Goal: Transaction & Acquisition: Purchase product/service

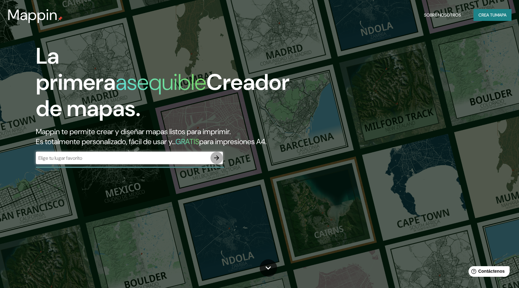
click at [217, 157] on icon "button" at bounding box center [216, 157] width 7 height 7
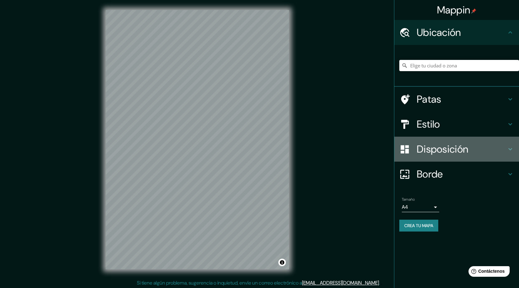
click at [429, 150] on font "Disposición" at bounding box center [442, 149] width 51 height 13
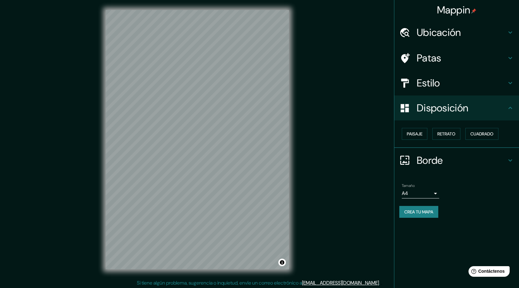
click at [417, 35] on font "Ubicación" at bounding box center [439, 32] width 44 height 13
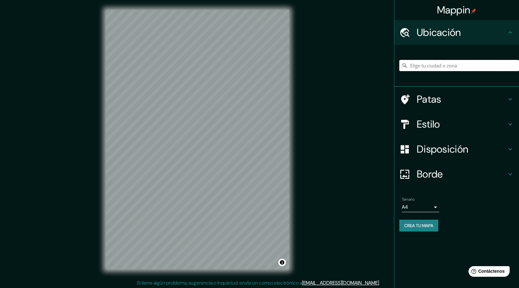
click at [428, 64] on input "Elige tu ciudad o zona" at bounding box center [460, 65] width 120 height 11
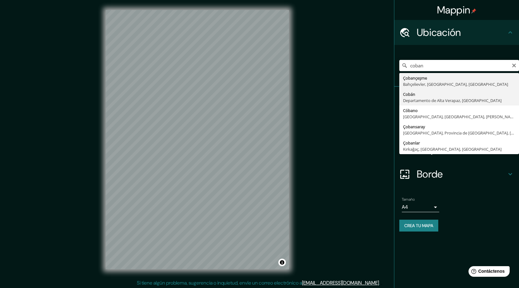
type input "Cobán, Departamento de Alta Verapaz, Guatemala"
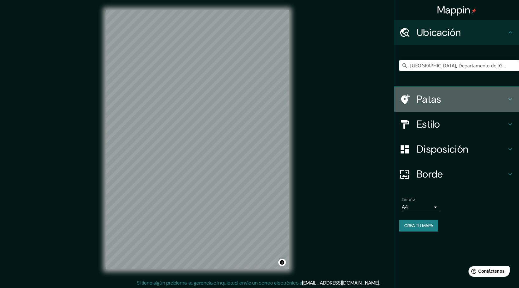
click at [436, 98] on font "Patas" at bounding box center [429, 99] width 25 height 13
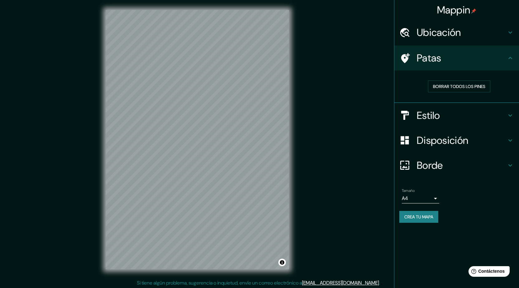
click at [478, 38] on h4 "Ubicación" at bounding box center [462, 32] width 90 height 12
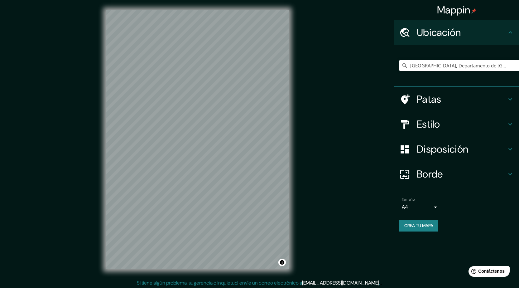
click at [446, 145] on font "Disposición" at bounding box center [442, 149] width 51 height 13
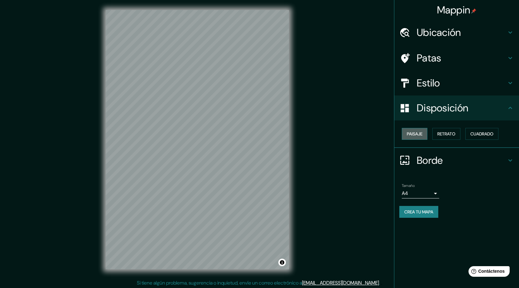
click at [415, 135] on font "Paisaje" at bounding box center [415, 134] width 16 height 6
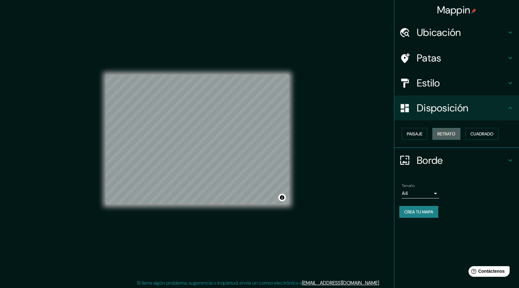
click at [452, 137] on font "Retrato" at bounding box center [447, 134] width 18 height 8
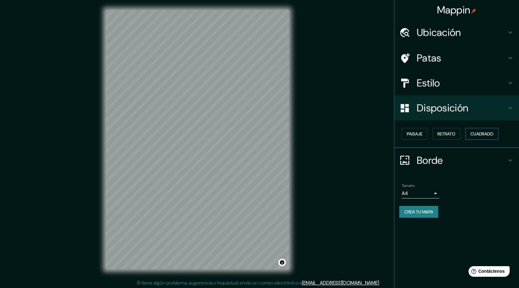
click at [475, 134] on font "Cuadrado" at bounding box center [482, 134] width 23 height 6
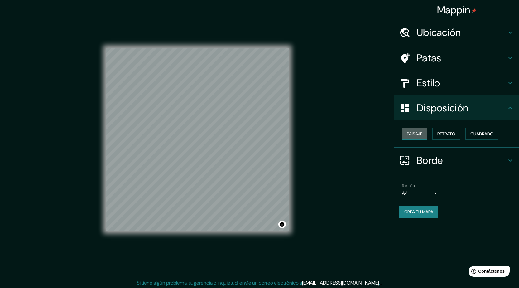
click at [422, 133] on font "Paisaje" at bounding box center [415, 134] width 16 height 6
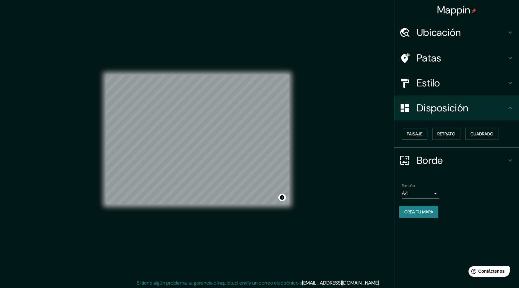
click at [408, 134] on font "Paisaje" at bounding box center [415, 134] width 16 height 6
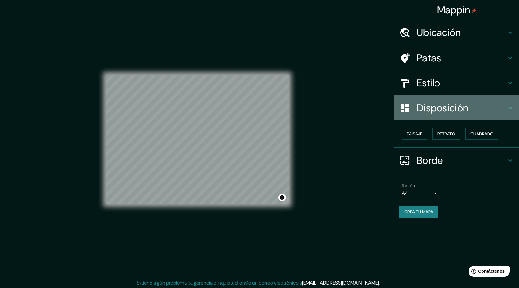
click at [447, 115] on div "Disposición" at bounding box center [457, 107] width 125 height 25
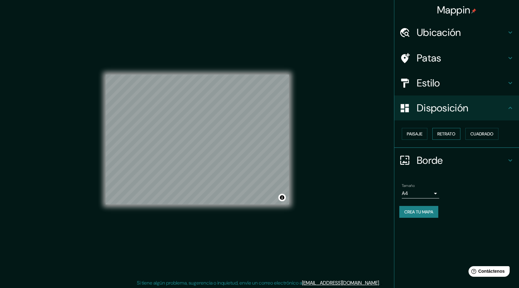
click at [439, 135] on font "Retrato" at bounding box center [447, 134] width 18 height 6
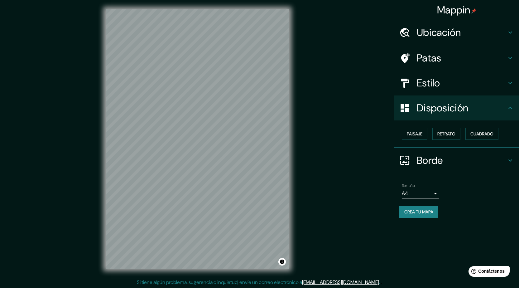
scroll to position [1, 0]
click at [430, 211] on font "Crea tu mapa" at bounding box center [419, 212] width 29 height 6
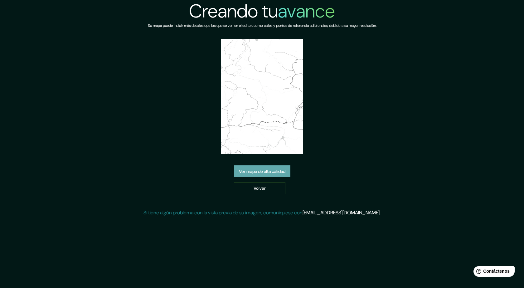
click at [279, 172] on font "Ver mapa de alta calidad" at bounding box center [262, 171] width 46 height 6
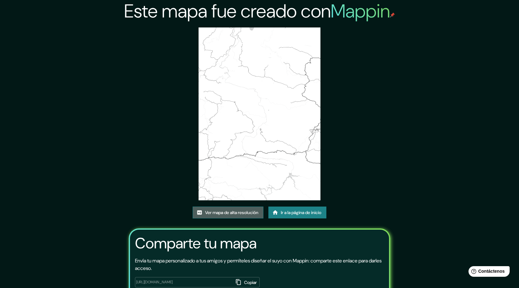
click at [229, 213] on font "Ver mapa de alta resolución" at bounding box center [231, 213] width 53 height 6
